Goal: Information Seeking & Learning: Check status

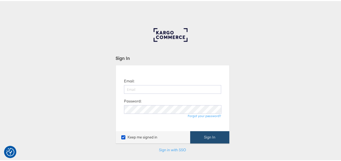
type input "Lauren.Kelley@jdplc.com"
click at [200, 136] on button "Sign In" at bounding box center [209, 136] width 39 height 12
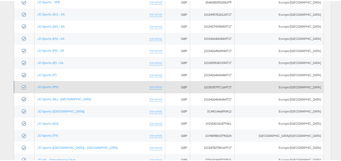
scroll to position [165, 0]
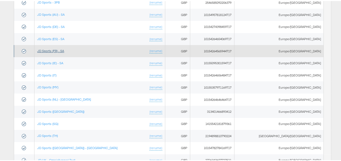
click at [55, 48] on link "JD Sports (FR) - SA" at bounding box center [50, 50] width 27 height 4
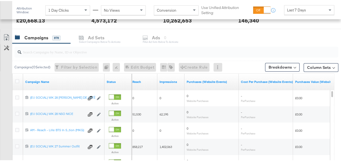
scroll to position [218, 0]
click at [211, 80] on link "Purchases (Website Events)" at bounding box center [211, 81] width 50 height 4
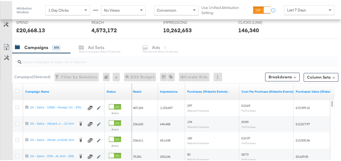
scroll to position [208, 0]
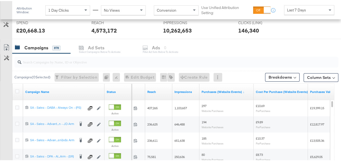
click at [41, 58] on input "search" at bounding box center [165, 58] width 289 height 11
type input "arm"
click at [36, 62] on input "arm" at bounding box center [165, 58] width 289 height 11
type input "arm"
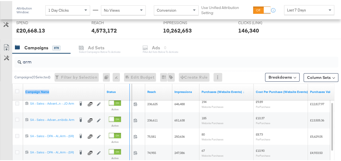
drag, startPoint x: 104, startPoint y: 85, endPoint x: 129, endPoint y: 85, distance: 25.2
click at [129, 85] on div "Campaign Name Status" at bounding box center [71, 91] width 119 height 16
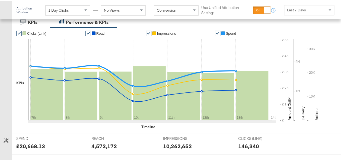
scroll to position [92, 0]
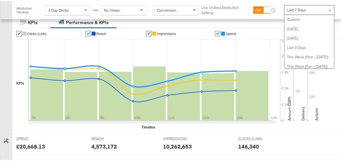
click at [307, 11] on div "Last 7 Days" at bounding box center [309, 8] width 50 height 9
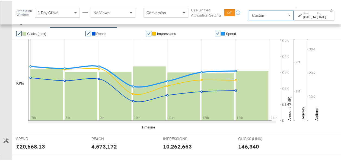
click at [303, 17] on div "Aug 14th 2025" at bounding box center [307, 16] width 9 height 4
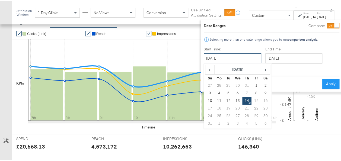
click at [215, 58] on input "August 14th 2025" at bounding box center [233, 57] width 58 height 10
click at [206, 69] on span "‹" at bounding box center [210, 68] width 8 height 8
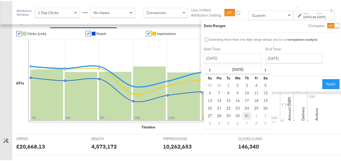
click at [242, 114] on td "31" at bounding box center [246, 115] width 9 height 8
type input "July 31st 2025"
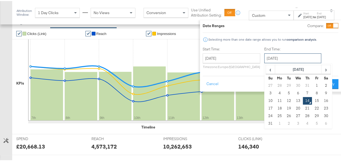
click at [274, 56] on input "August 14th 2025" at bounding box center [292, 57] width 57 height 10
click at [266, 100] on td "10" at bounding box center [270, 100] width 9 height 8
type input "August 10th 2025"
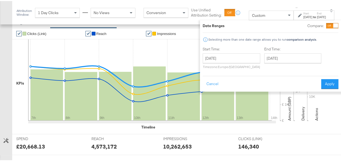
click at [287, 72] on div "Date Ranges Compare: Selecting more than one date range allows you to run compa…" at bounding box center [271, 55] width 136 height 66
click at [326, 82] on button "Apply" at bounding box center [329, 83] width 17 height 10
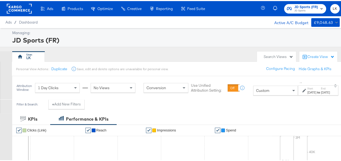
click at [318, 6] on rect "button" at bounding box center [321, 7] width 7 height 7
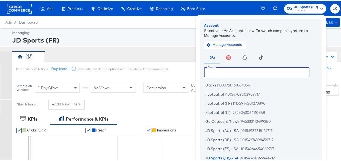
click at [236, 72] on input "text" at bounding box center [256, 71] width 105 height 10
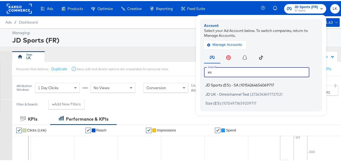
type input "es"
click at [217, 84] on span "JD Sports (ES) - SA" at bounding box center [221, 84] width 33 height 4
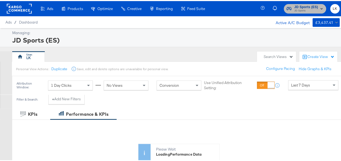
click at [318, 7] on rect "button" at bounding box center [321, 7] width 7 height 7
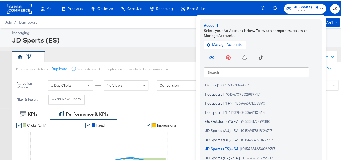
click at [320, 8] on icon "button" at bounding box center [321, 7] width 2 height 1
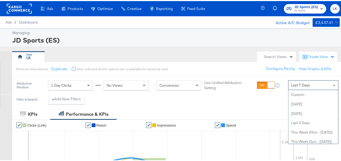
drag, startPoint x: 305, startPoint y: 84, endPoint x: 330, endPoint y: 83, distance: 25.0
click at [331, 83] on span at bounding box center [334, 84] width 7 height 9
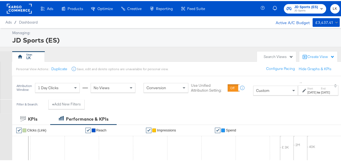
click at [307, 90] on div "Aug 14th 2025" at bounding box center [311, 91] width 9 height 4
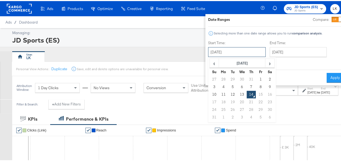
click at [210, 51] on input "August 14th 2025" at bounding box center [237, 51] width 58 height 10
click at [256, 80] on td "1" at bounding box center [260, 79] width 9 height 8
type input "August 1st 2025"
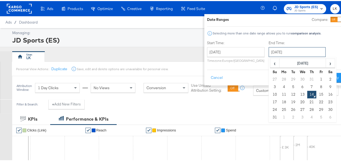
click at [269, 51] on input "August 14th 2025" at bounding box center [297, 51] width 57 height 10
click at [316, 77] on td "1" at bounding box center [320, 79] width 9 height 8
type input "August 1st 2025"
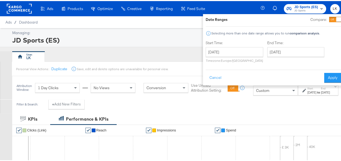
click at [327, 52] on div "Start Time: August 1st 2025 ‹ August 2025 › Su Mo Tu We Th Fr Sa 27 28 29 30 31…" at bounding box center [274, 51] width 136 height 25
click at [324, 78] on button "Apply" at bounding box center [332, 77] width 17 height 10
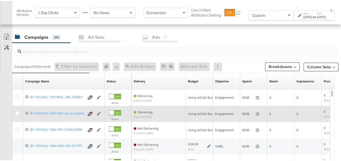
scroll to position [224, 0]
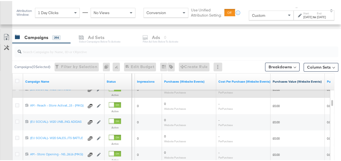
click at [286, 78] on link "Purchases Value (Website Events)" at bounding box center [298, 80] width 50 height 4
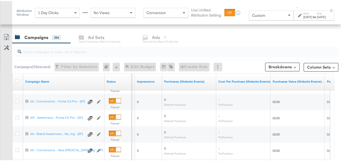
drag, startPoint x: 331, startPoint y: 100, endPoint x: 330, endPoint y: 167, distance: 66.5
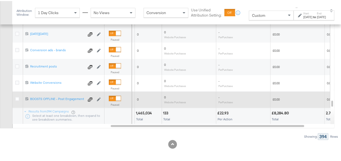
scroll to position [320, 0]
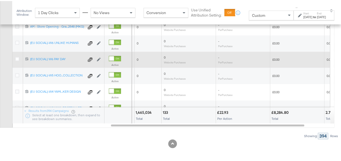
drag, startPoint x: 332, startPoint y: 98, endPoint x: 331, endPoint y: 18, distance: 79.8
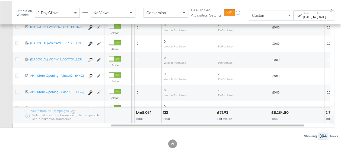
click at [164, 111] on div "133" at bounding box center [166, 111] width 7 height 5
